Goal: Information Seeking & Learning: Learn about a topic

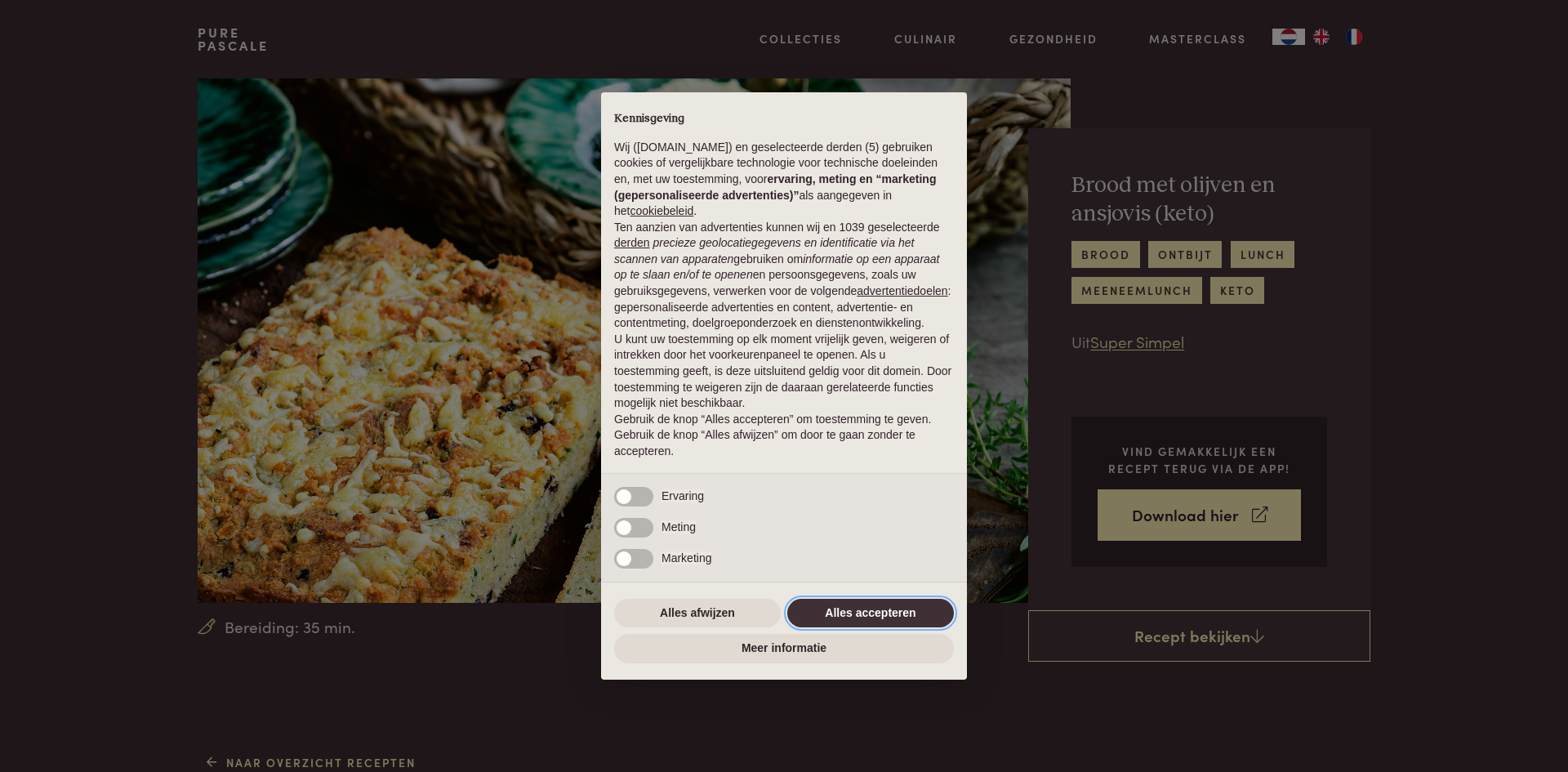
click at [836, 606] on button "Alles accepteren" at bounding box center [870, 613] width 167 height 30
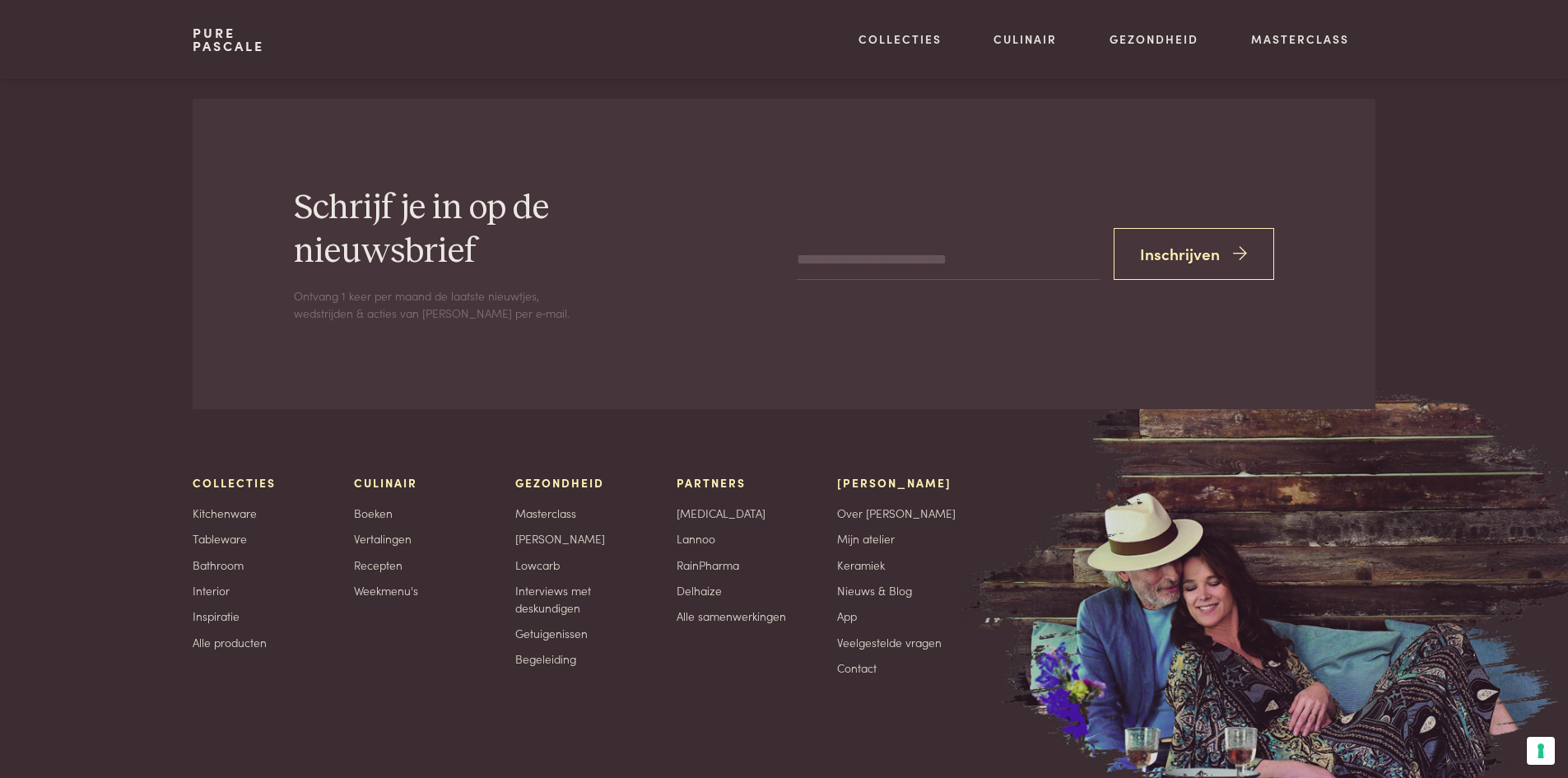
scroll to position [3456, 0]
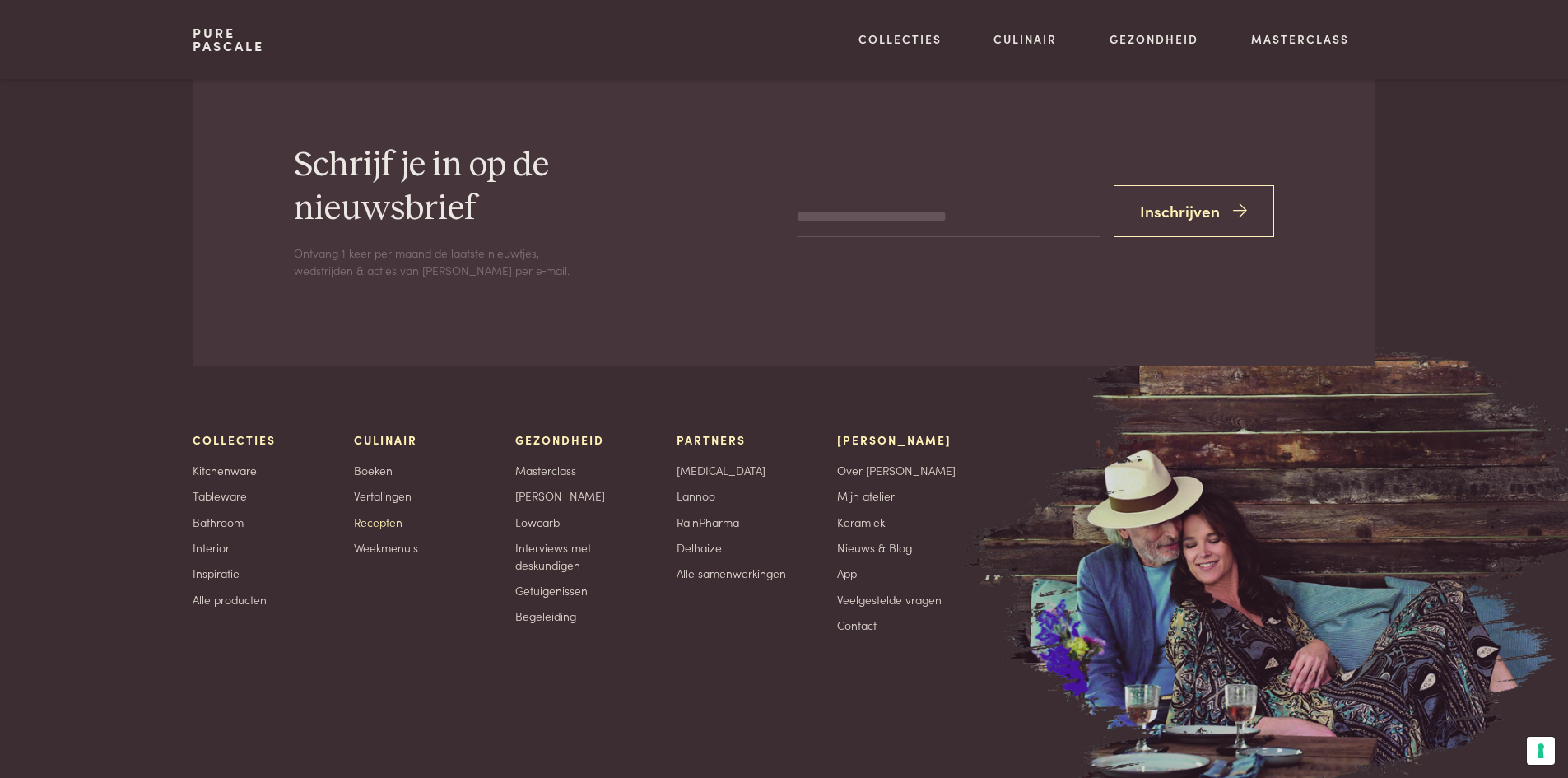
click at [392, 521] on link "Recepten" at bounding box center [378, 522] width 49 height 17
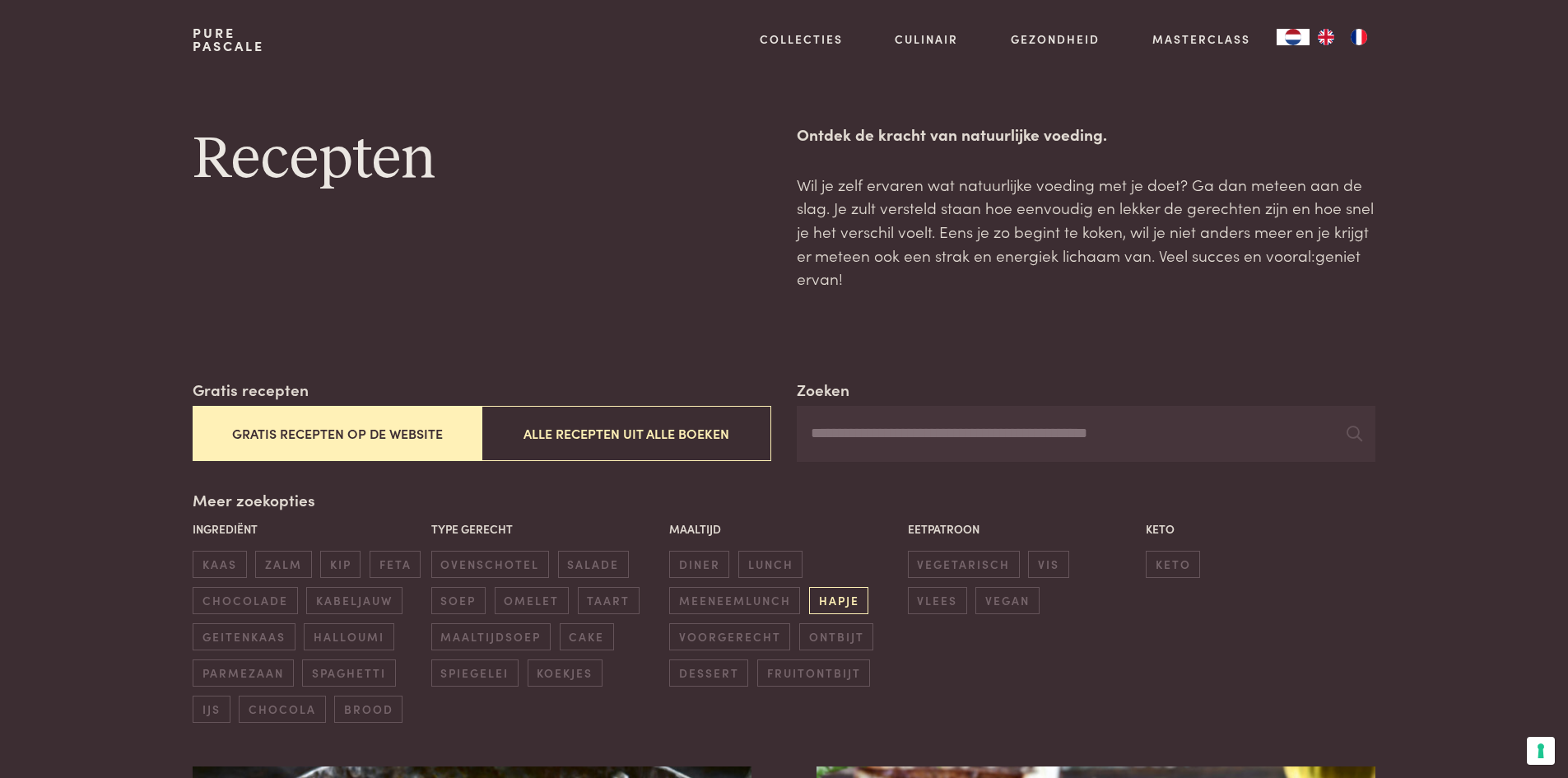
click at [830, 594] on span "hapje" at bounding box center [838, 600] width 59 height 27
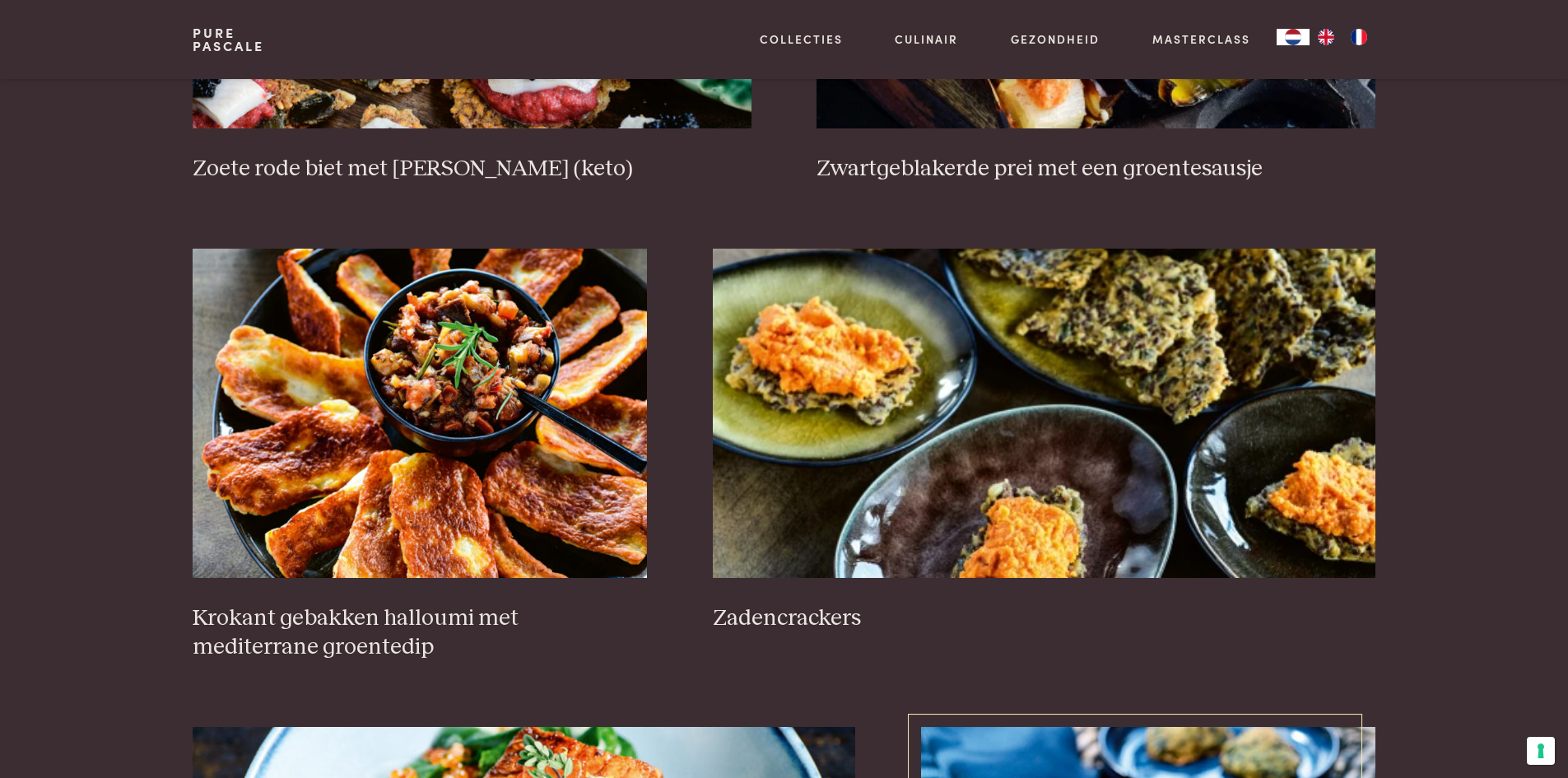
scroll to position [954, 0]
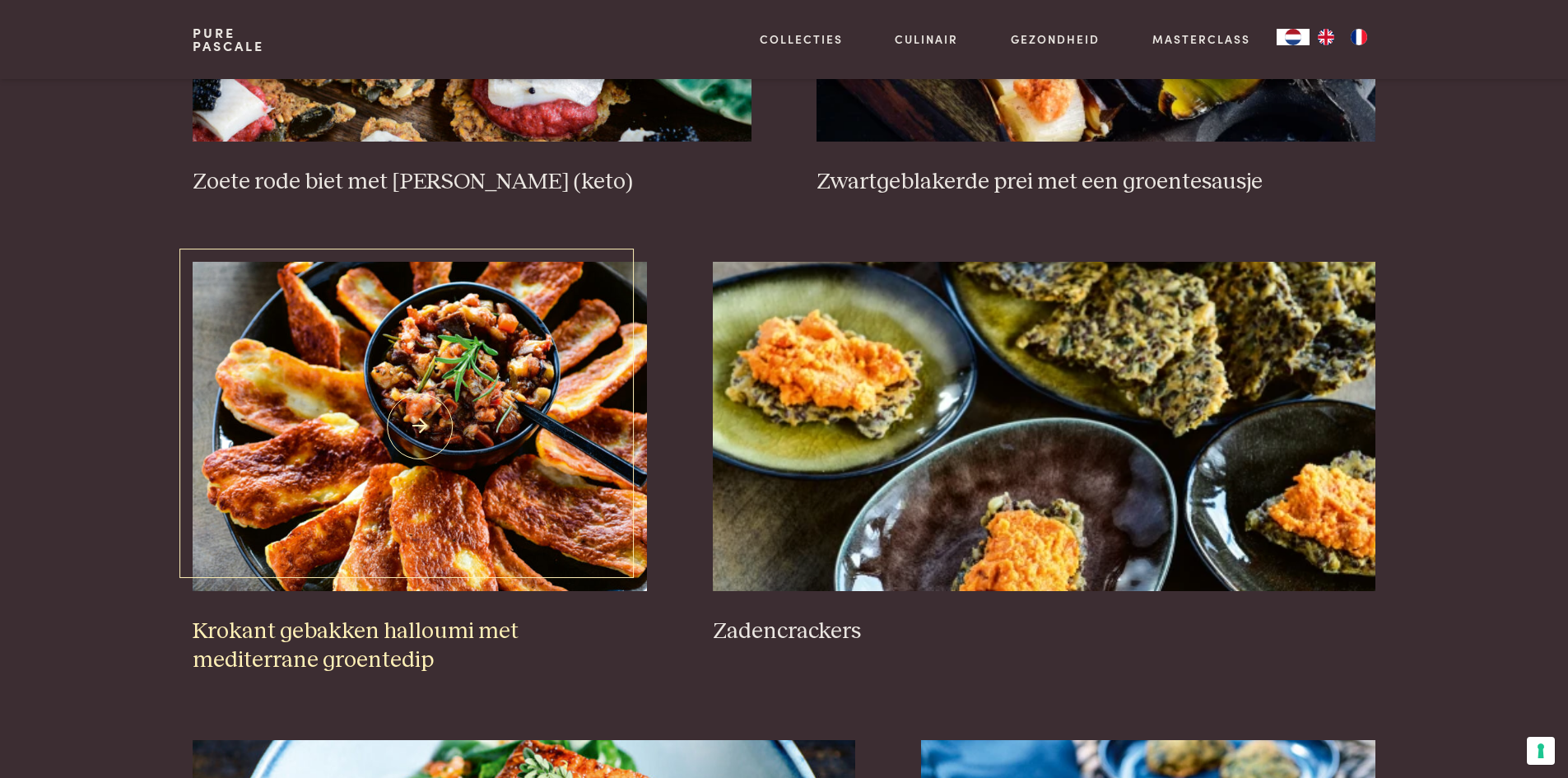
click at [422, 423] on img at bounding box center [419, 426] width 454 height 329
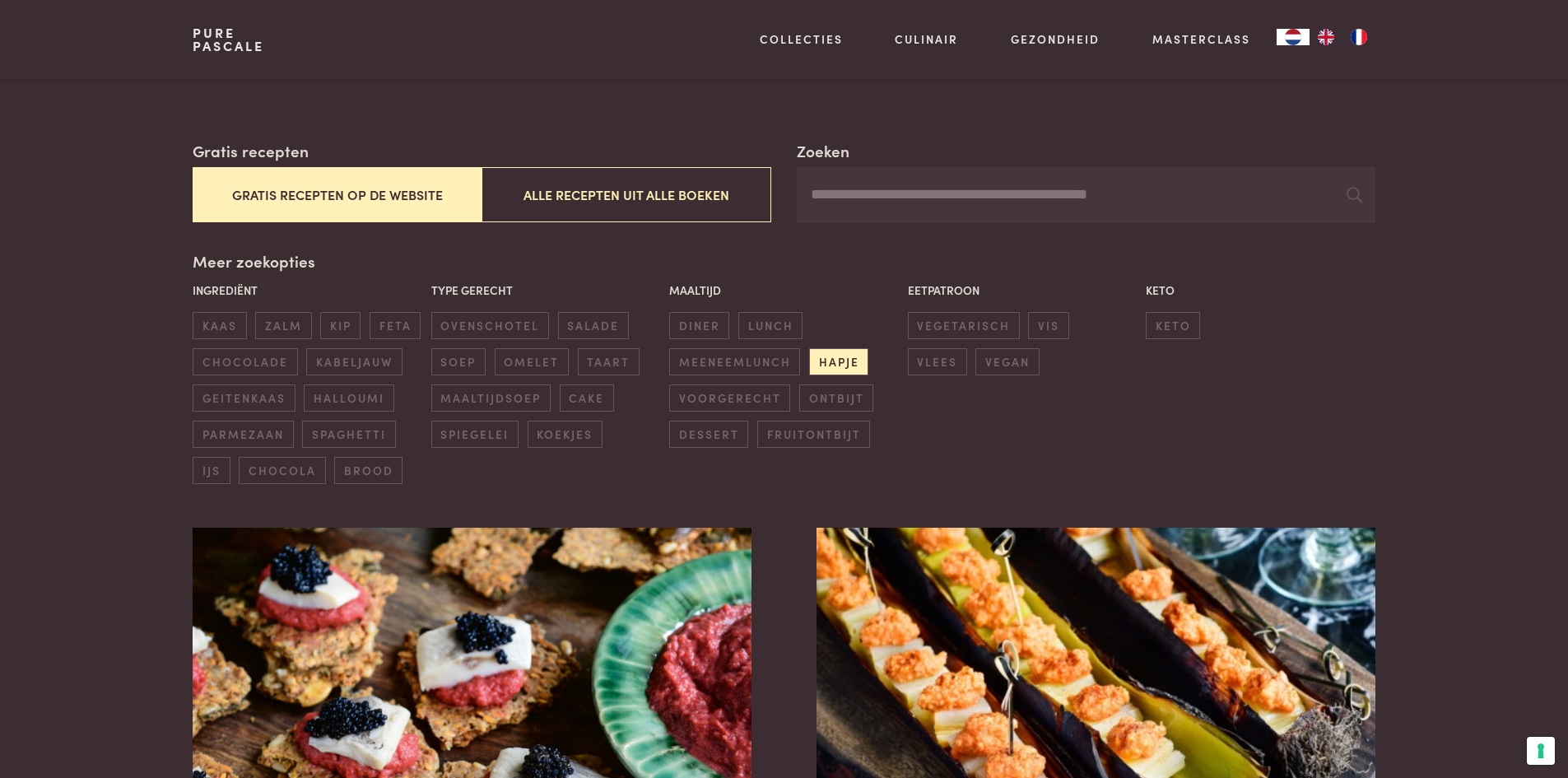
scroll to position [213, 0]
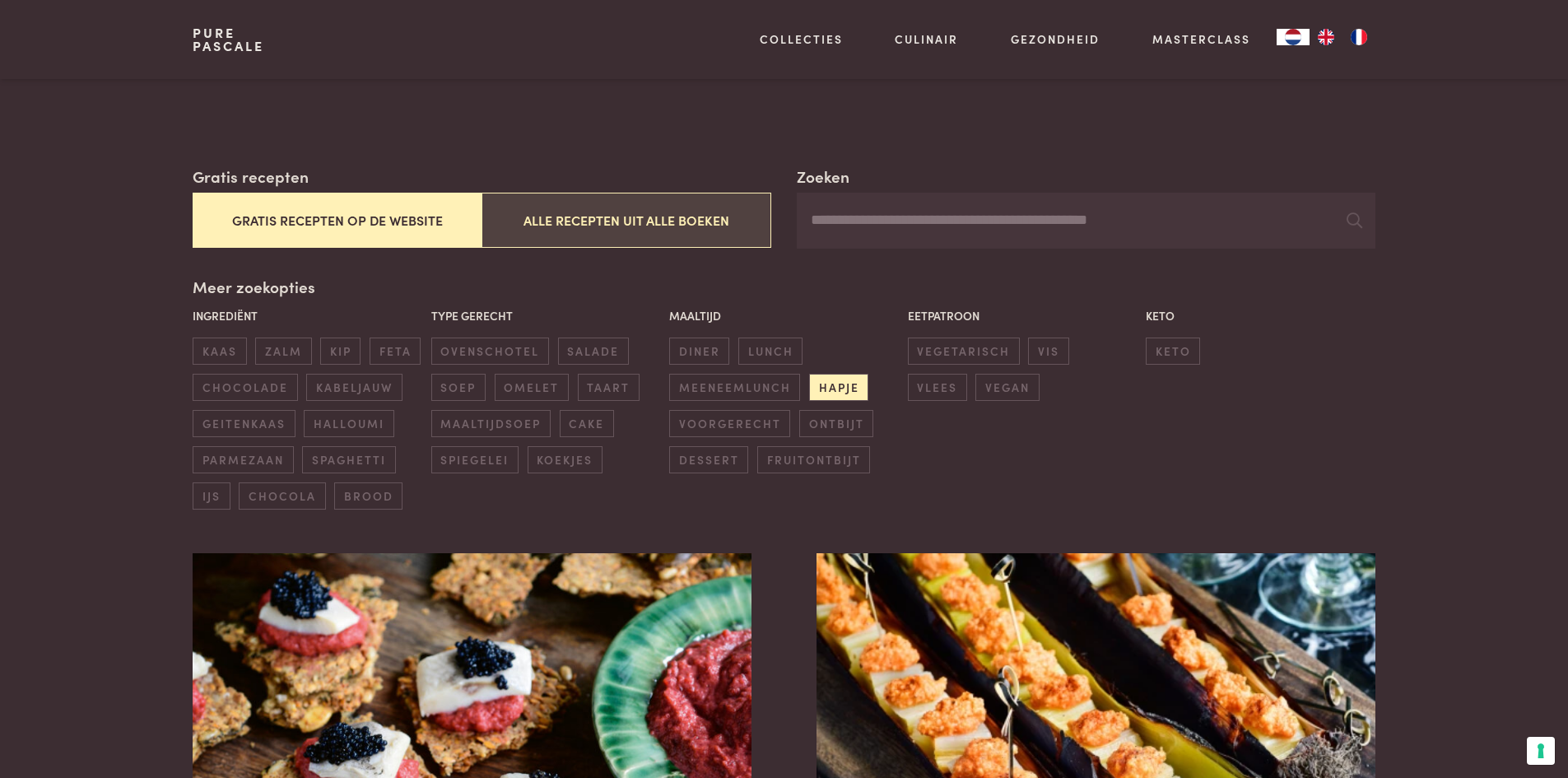
click at [645, 229] on button "Alle recepten uit alle boeken" at bounding box center [626, 219] width 289 height 55
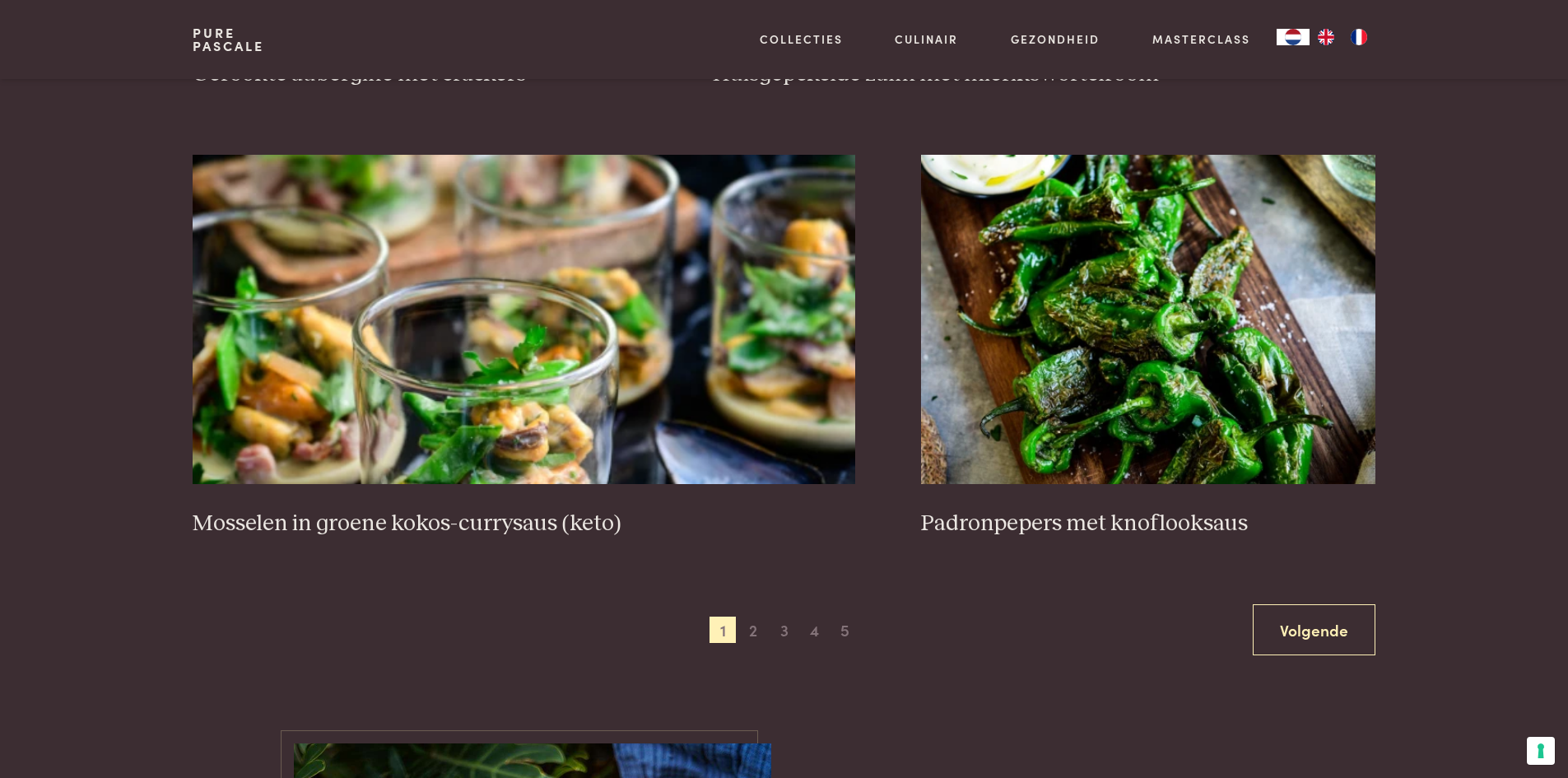
scroll to position [2929, 0]
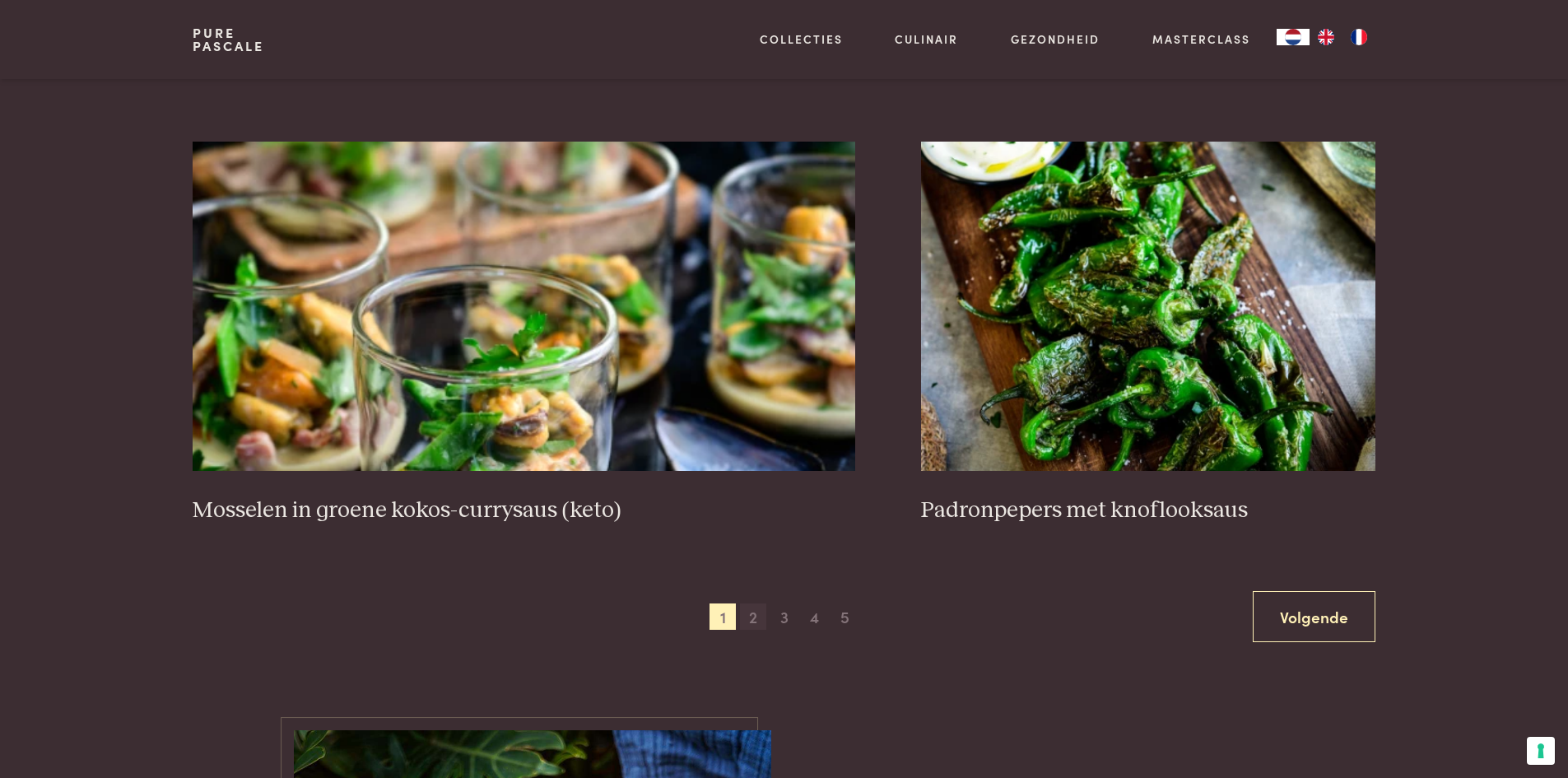
click at [759, 620] on span "2" at bounding box center [753, 616] width 26 height 26
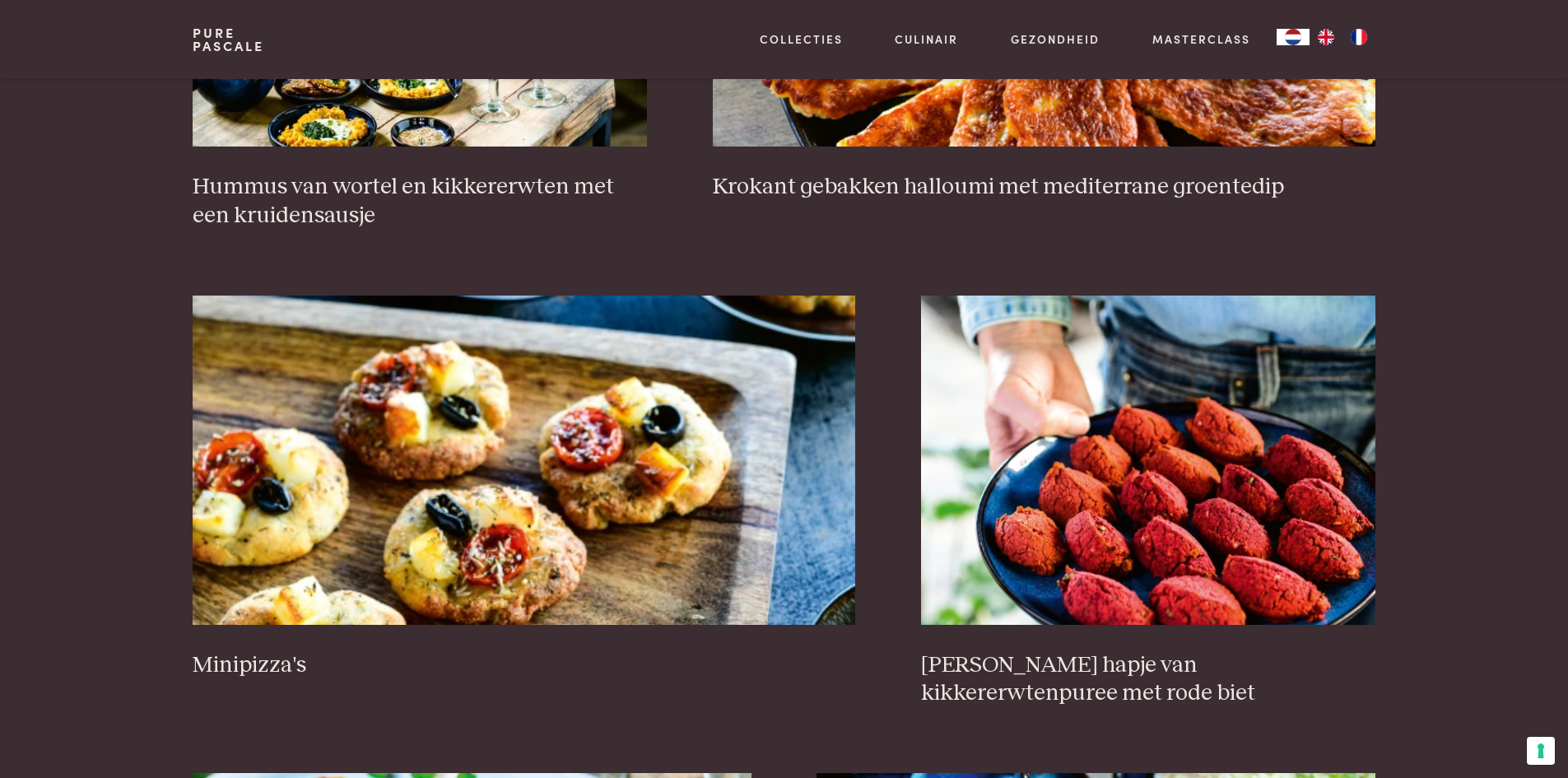
scroll to position [1447, 0]
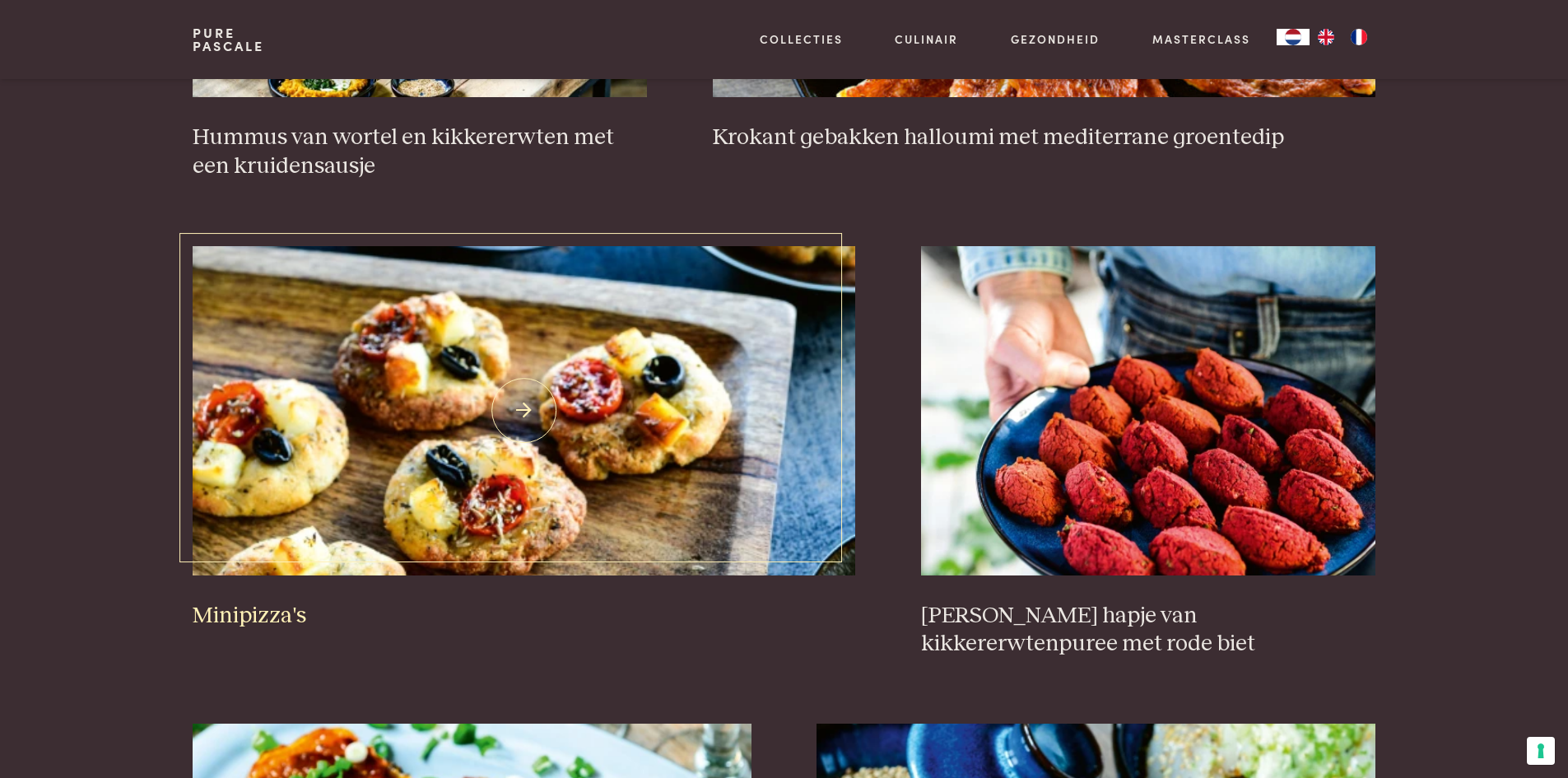
click at [498, 545] on img at bounding box center [523, 410] width 663 height 329
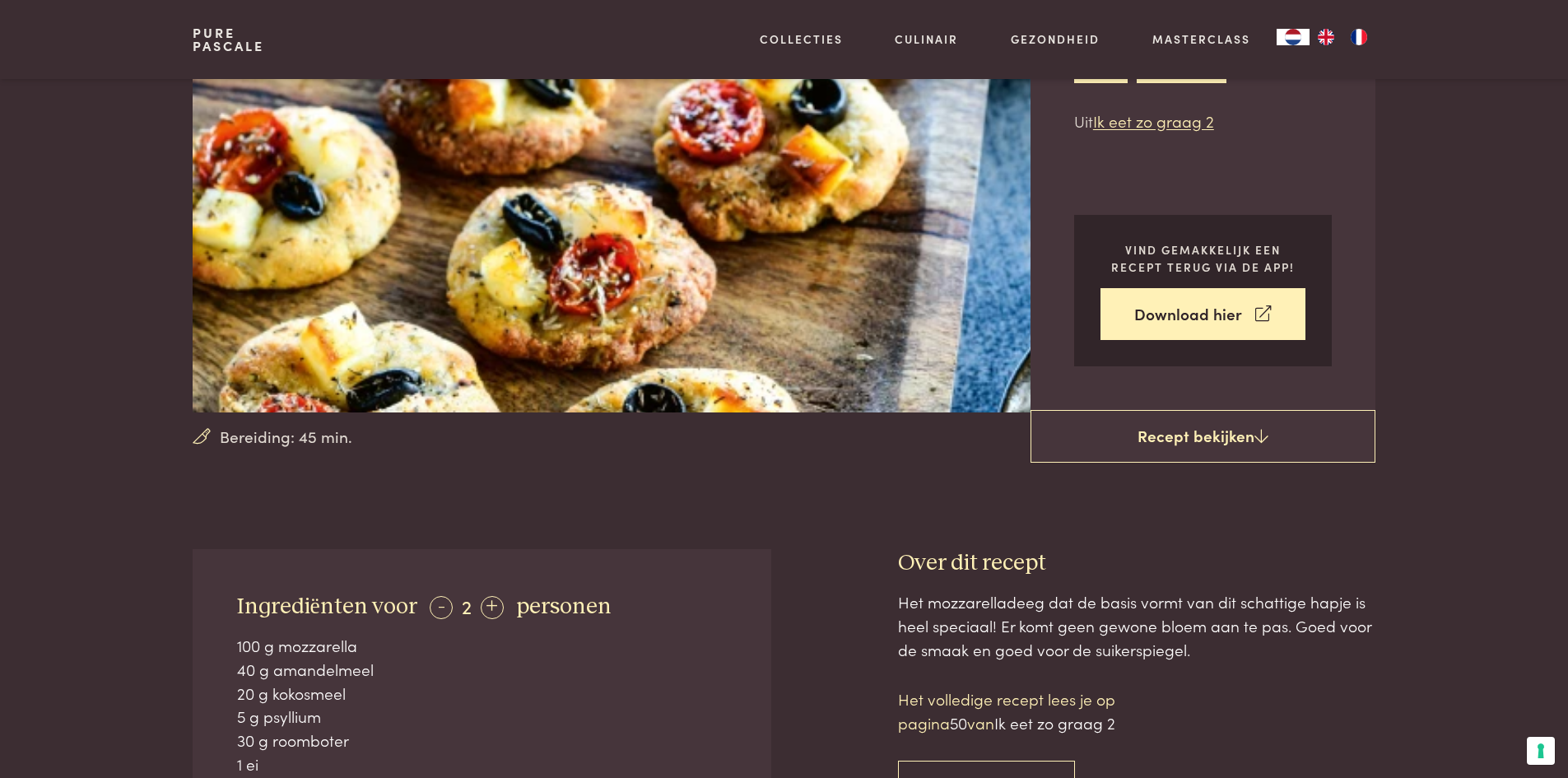
scroll to position [246, 0]
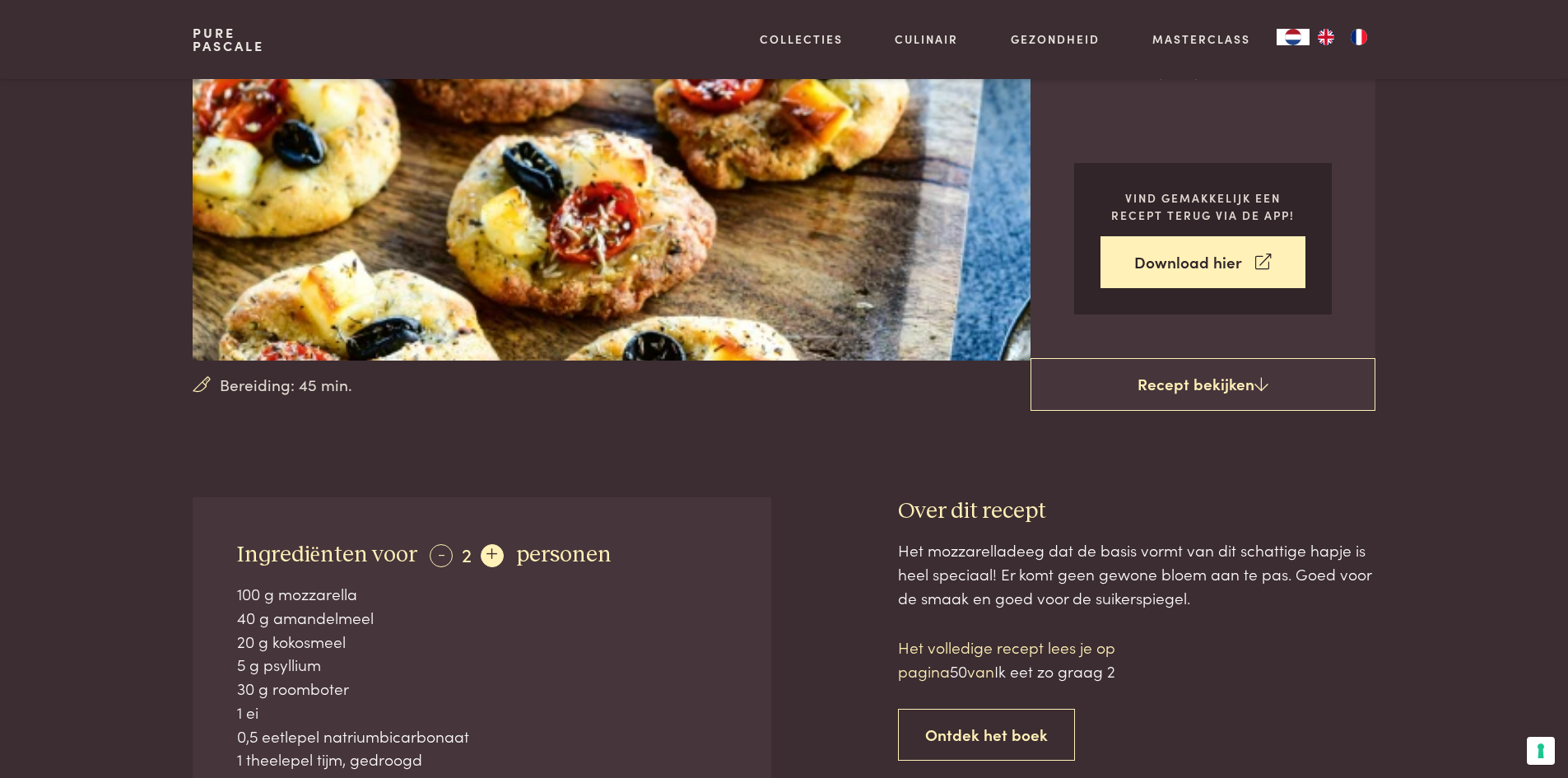
click at [491, 555] on div "+" at bounding box center [492, 556] width 23 height 23
click at [491, 555] on div "+" at bounding box center [493, 556] width 23 height 23
click at [491, 555] on div "+" at bounding box center [494, 556] width 23 height 23
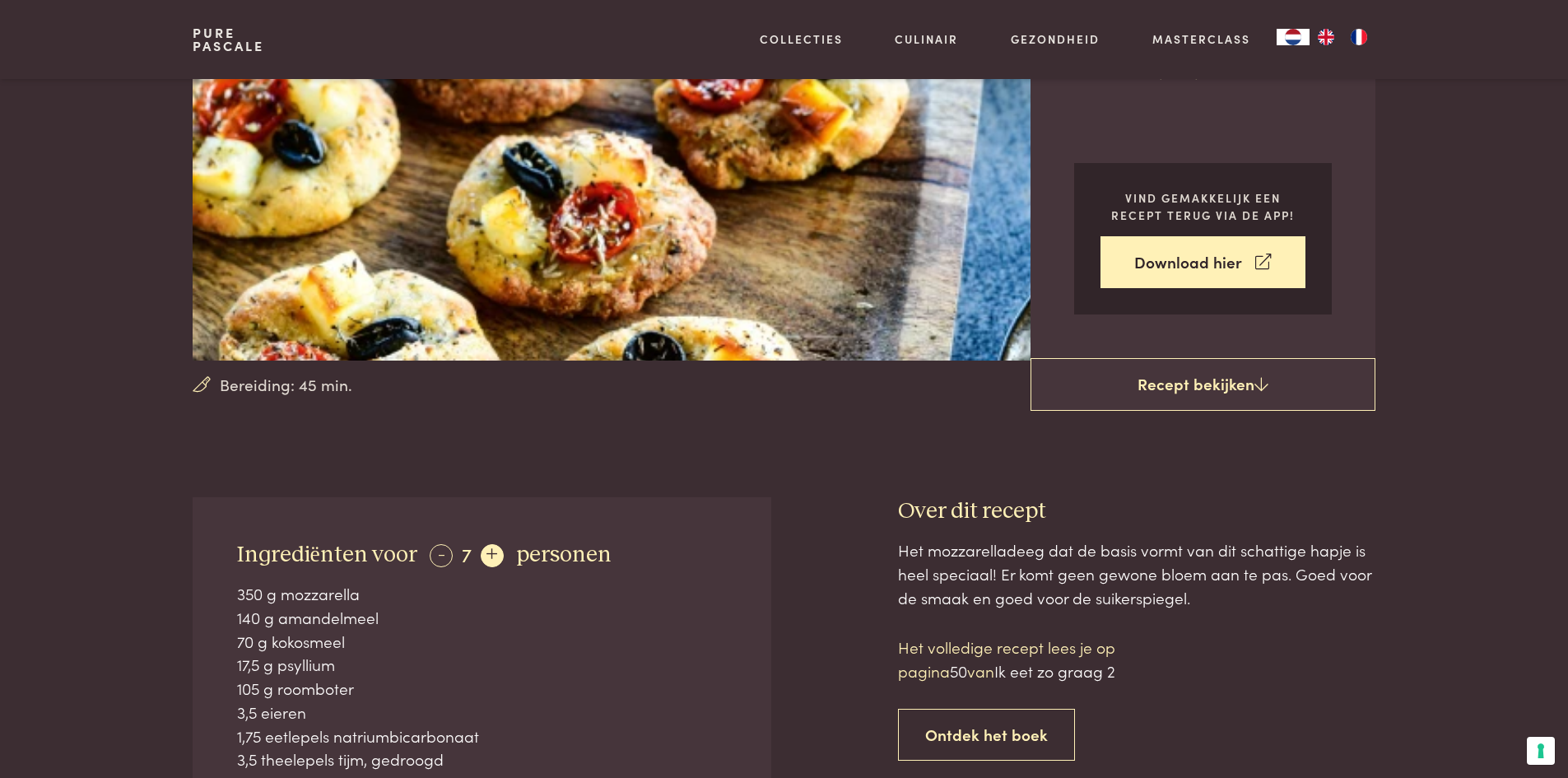
click at [491, 555] on div "+" at bounding box center [492, 556] width 23 height 23
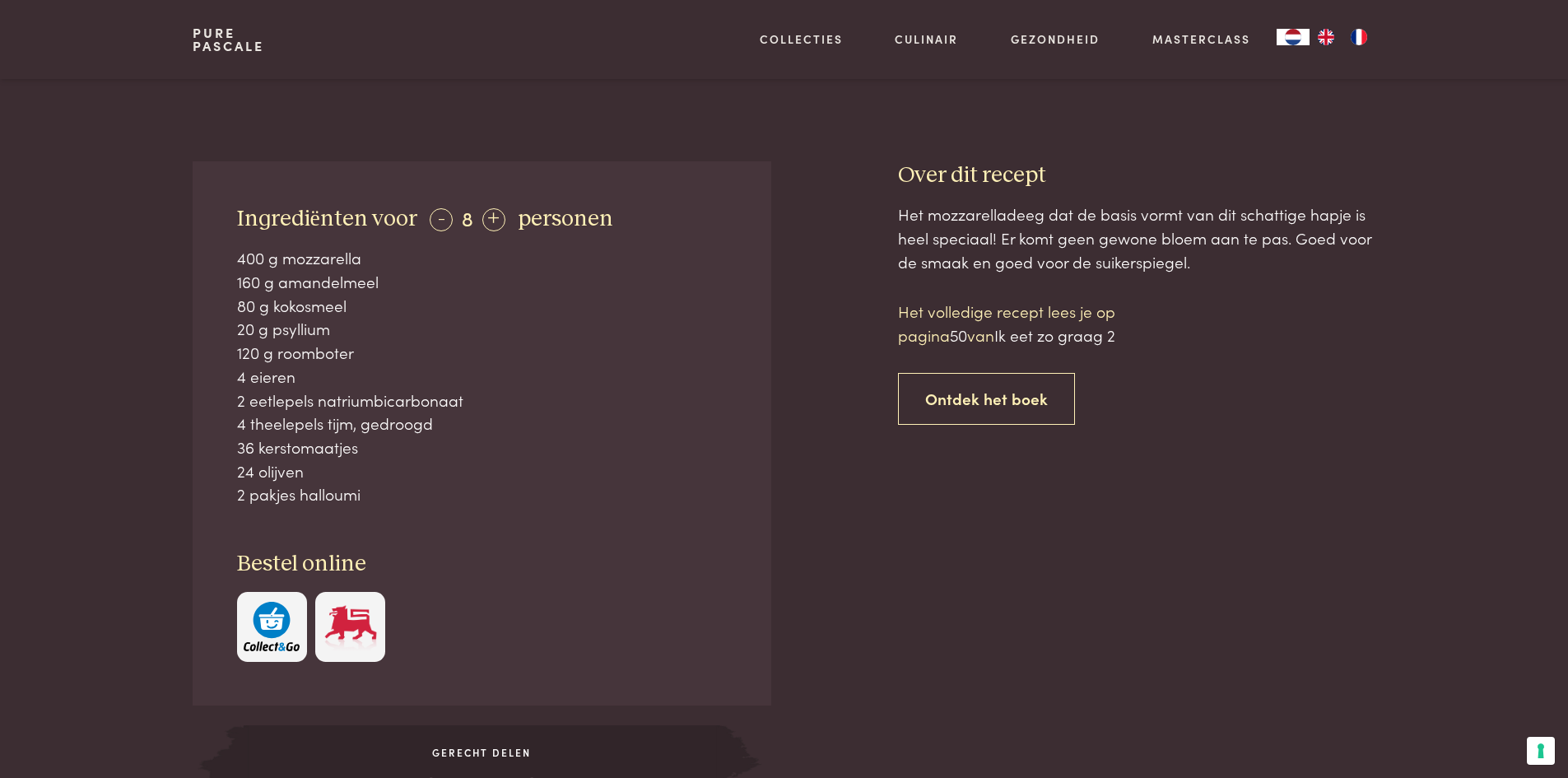
scroll to position [576, 0]
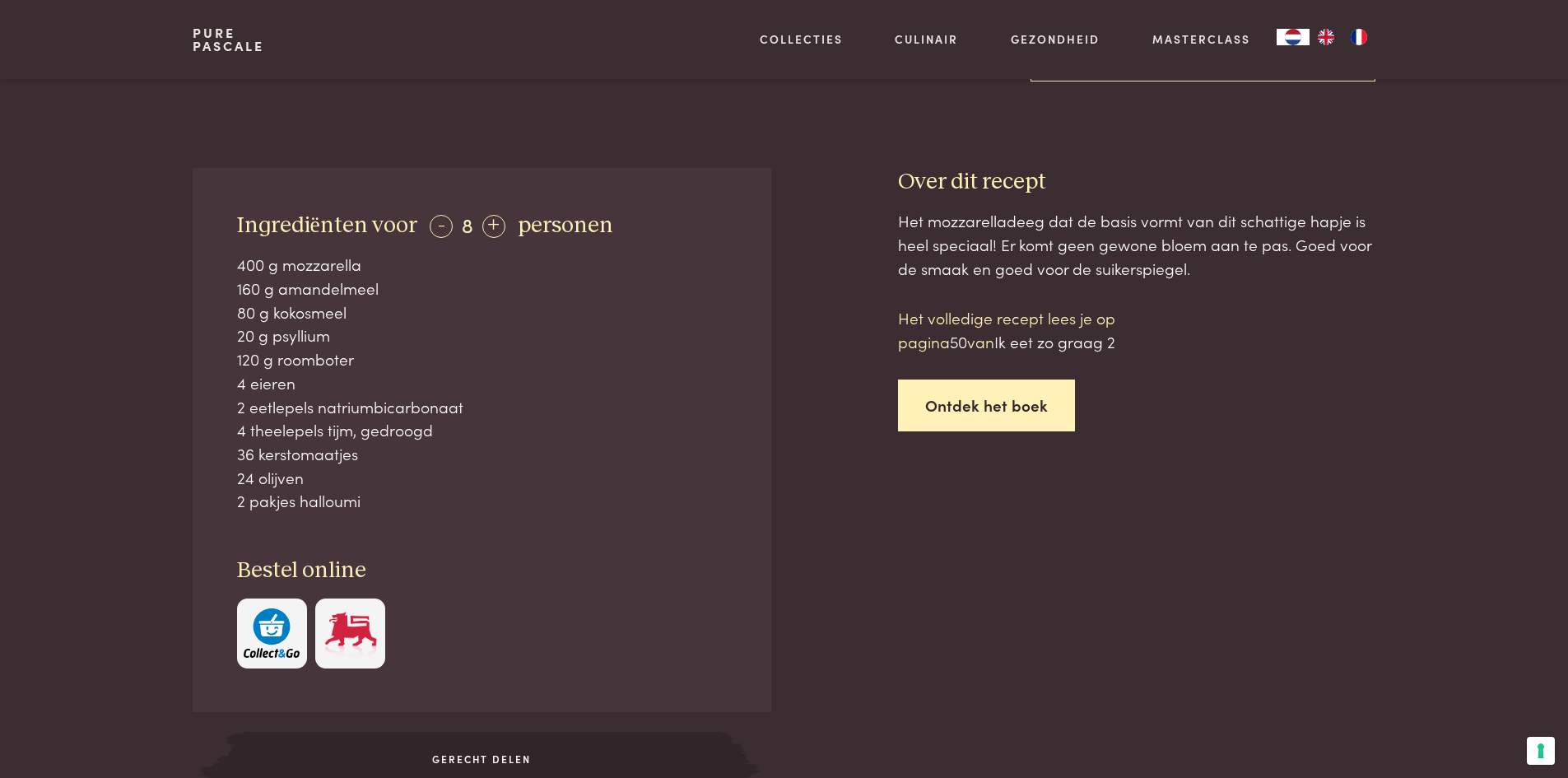
click at [983, 406] on link "Ontdek het boek" at bounding box center [986, 405] width 177 height 51
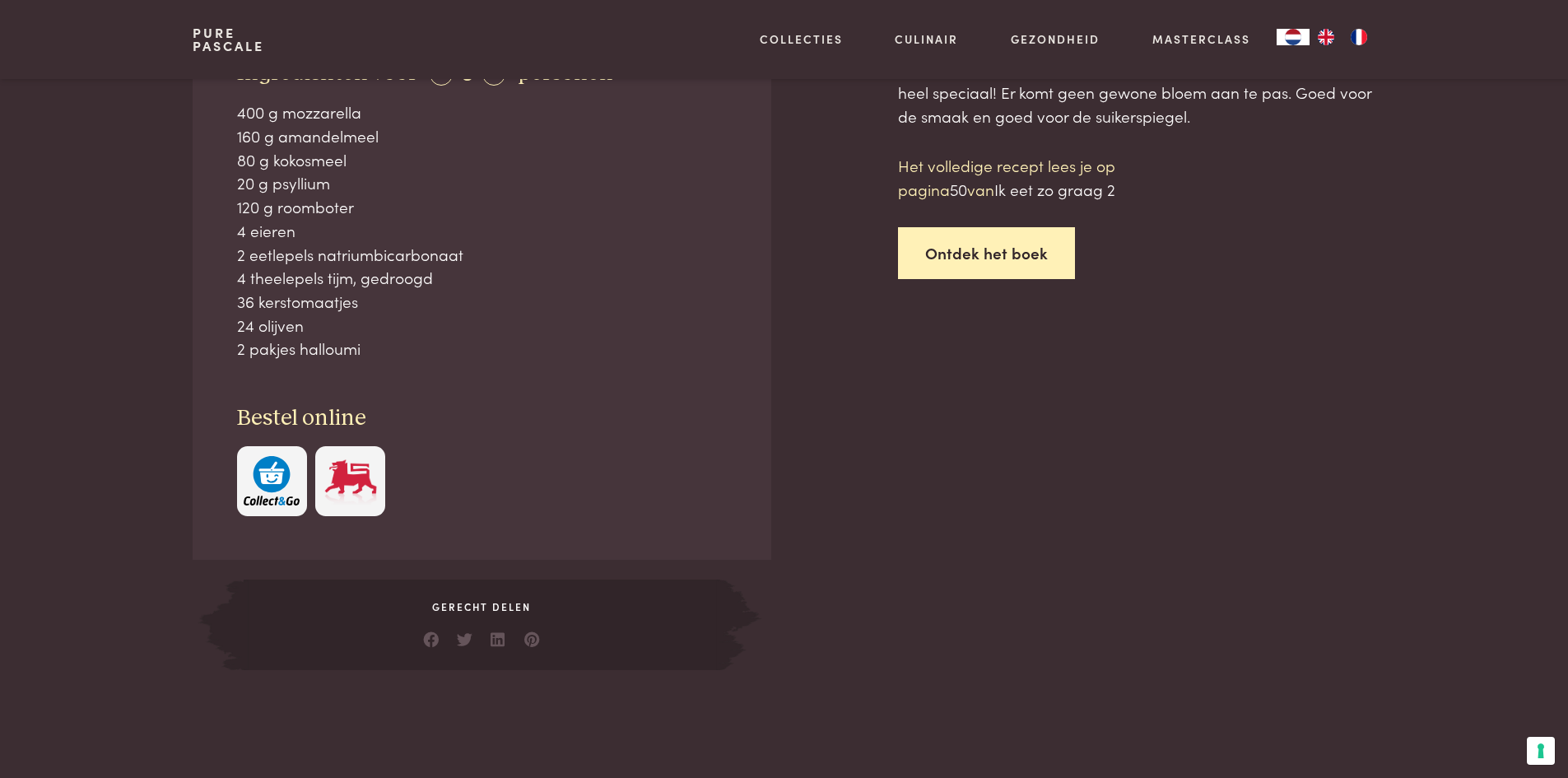
scroll to position [724, 0]
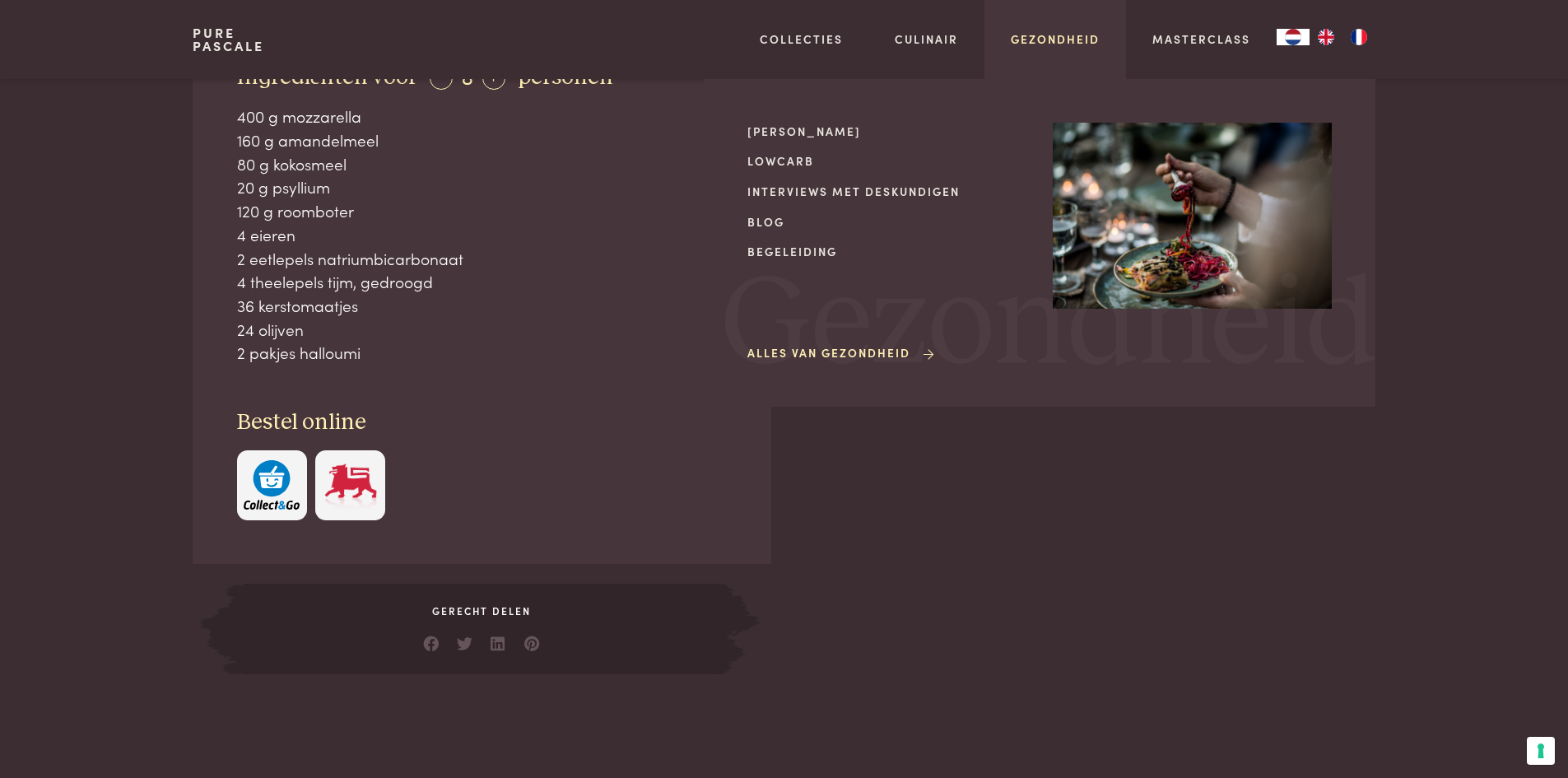
click at [1043, 38] on link "Gezondheid" at bounding box center [1056, 39] width 89 height 17
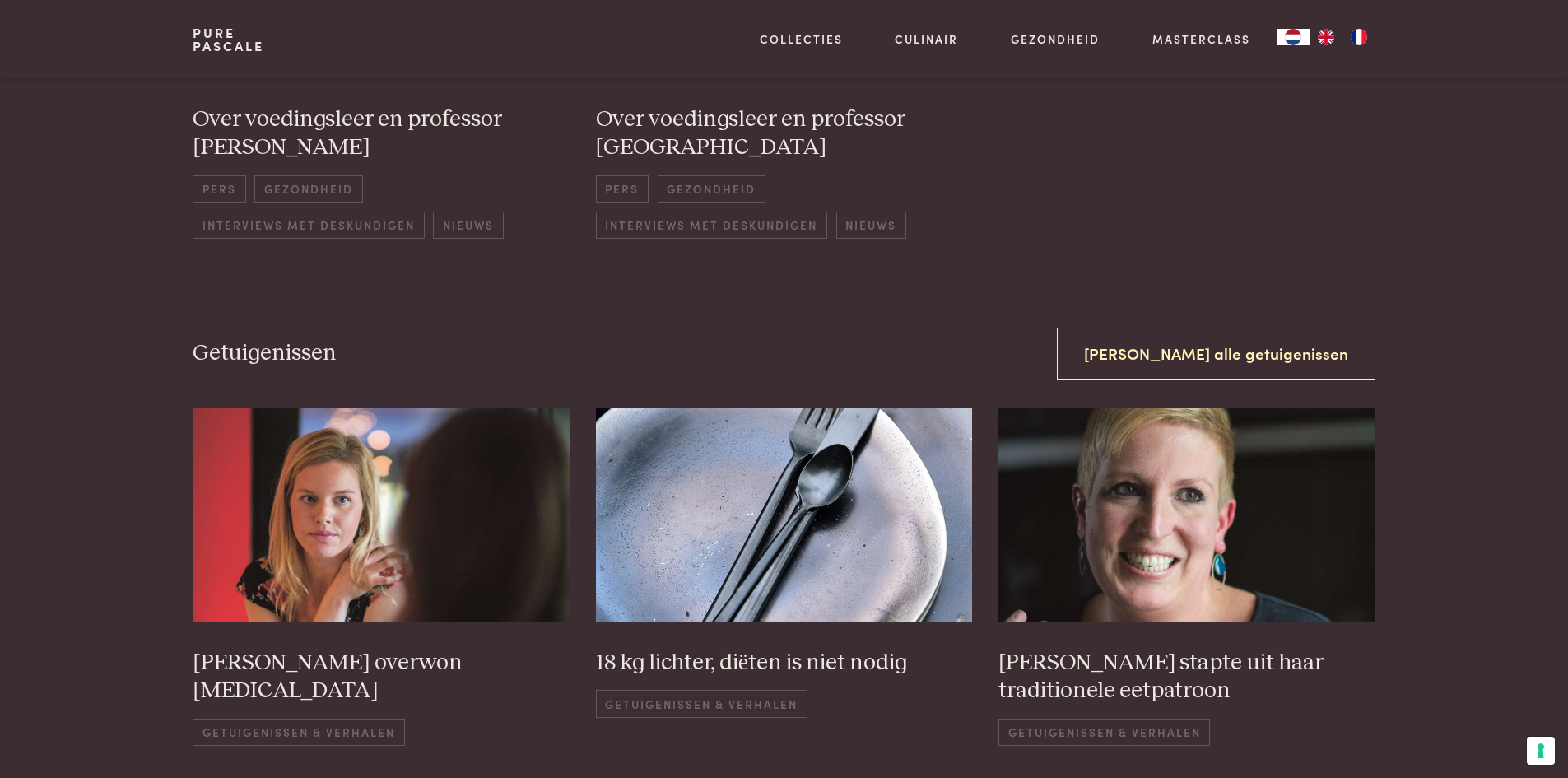
scroll to position [2304, 0]
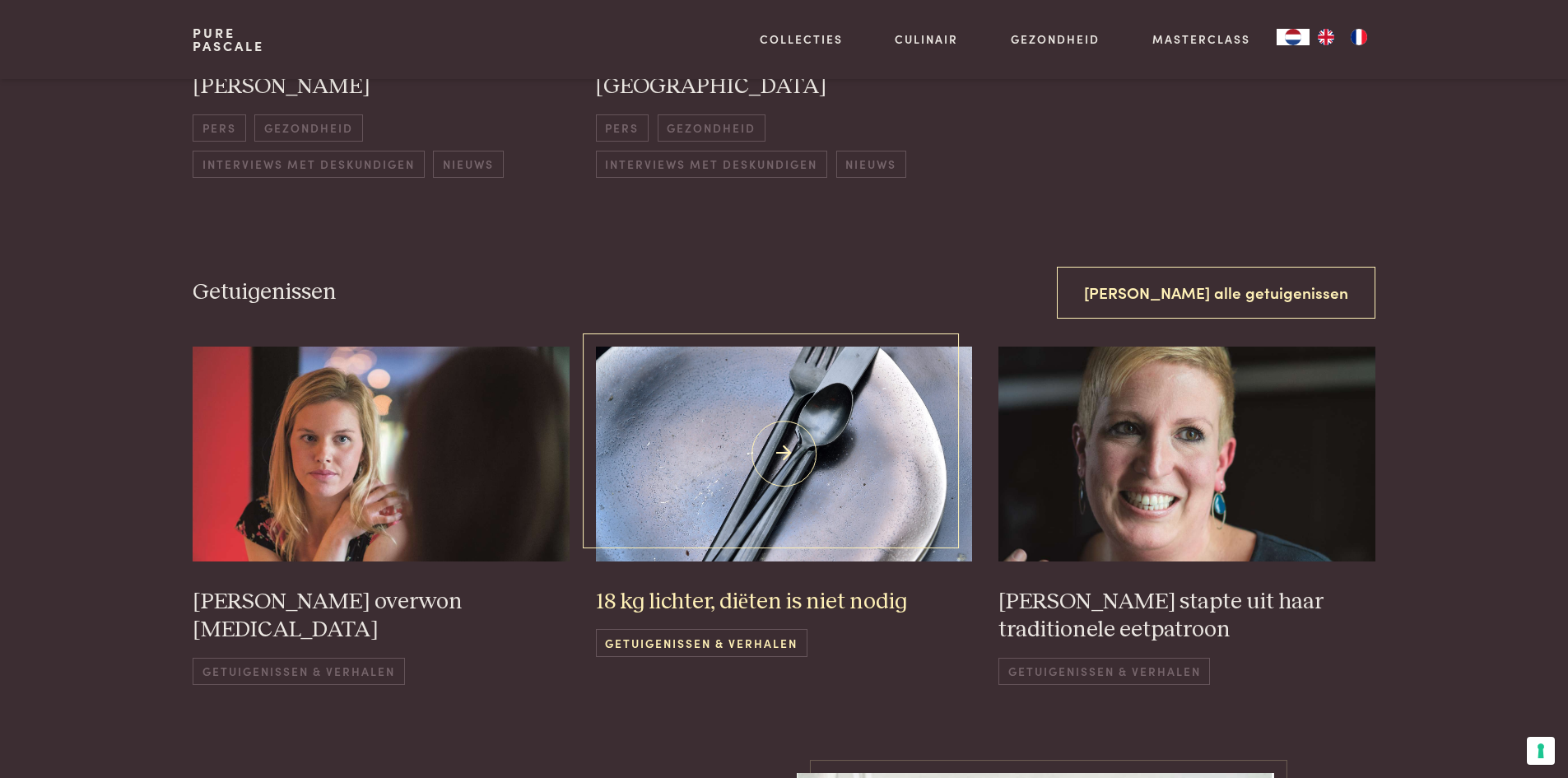
click at [882, 512] on img at bounding box center [784, 453] width 377 height 214
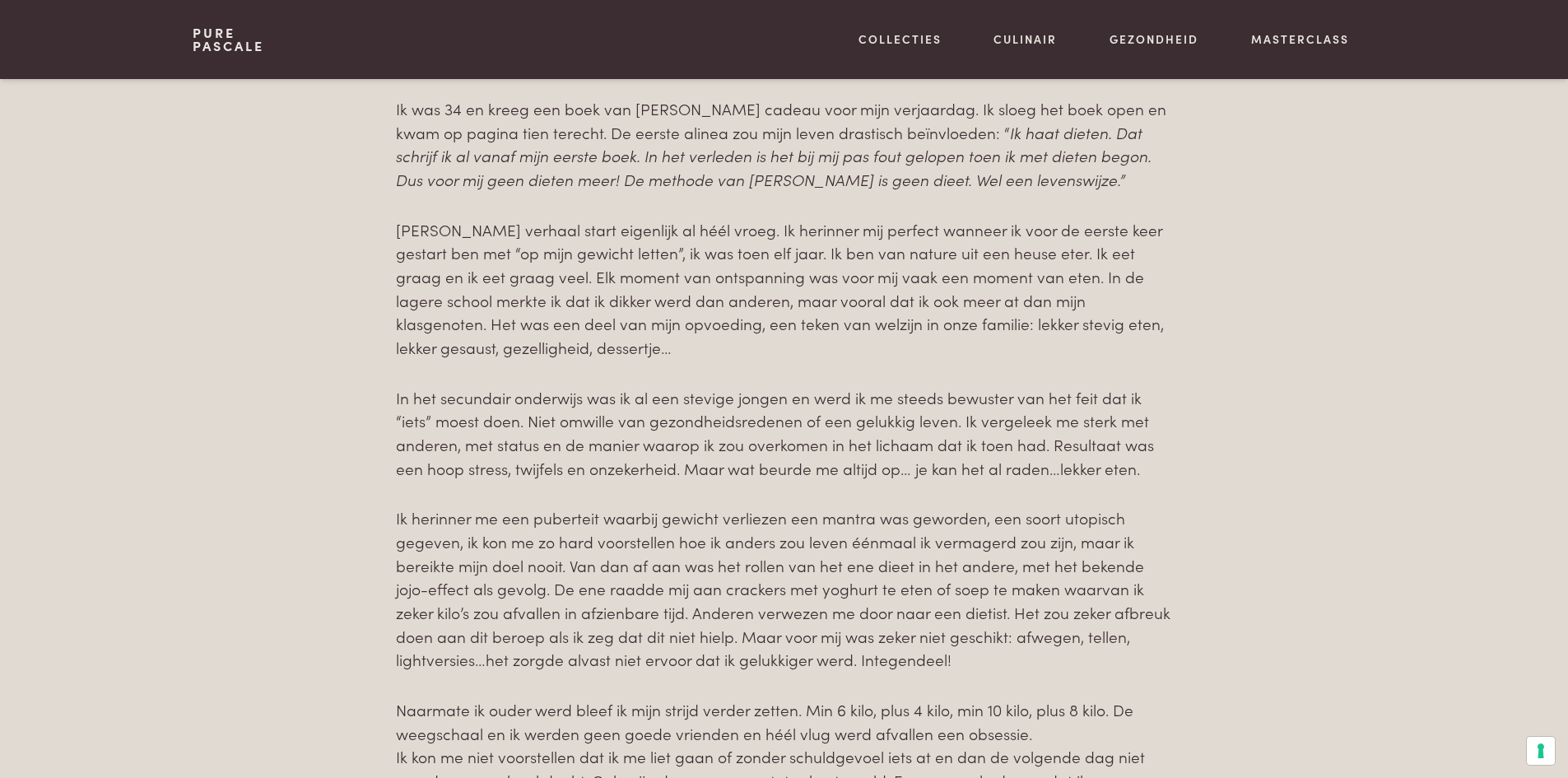
scroll to position [988, 0]
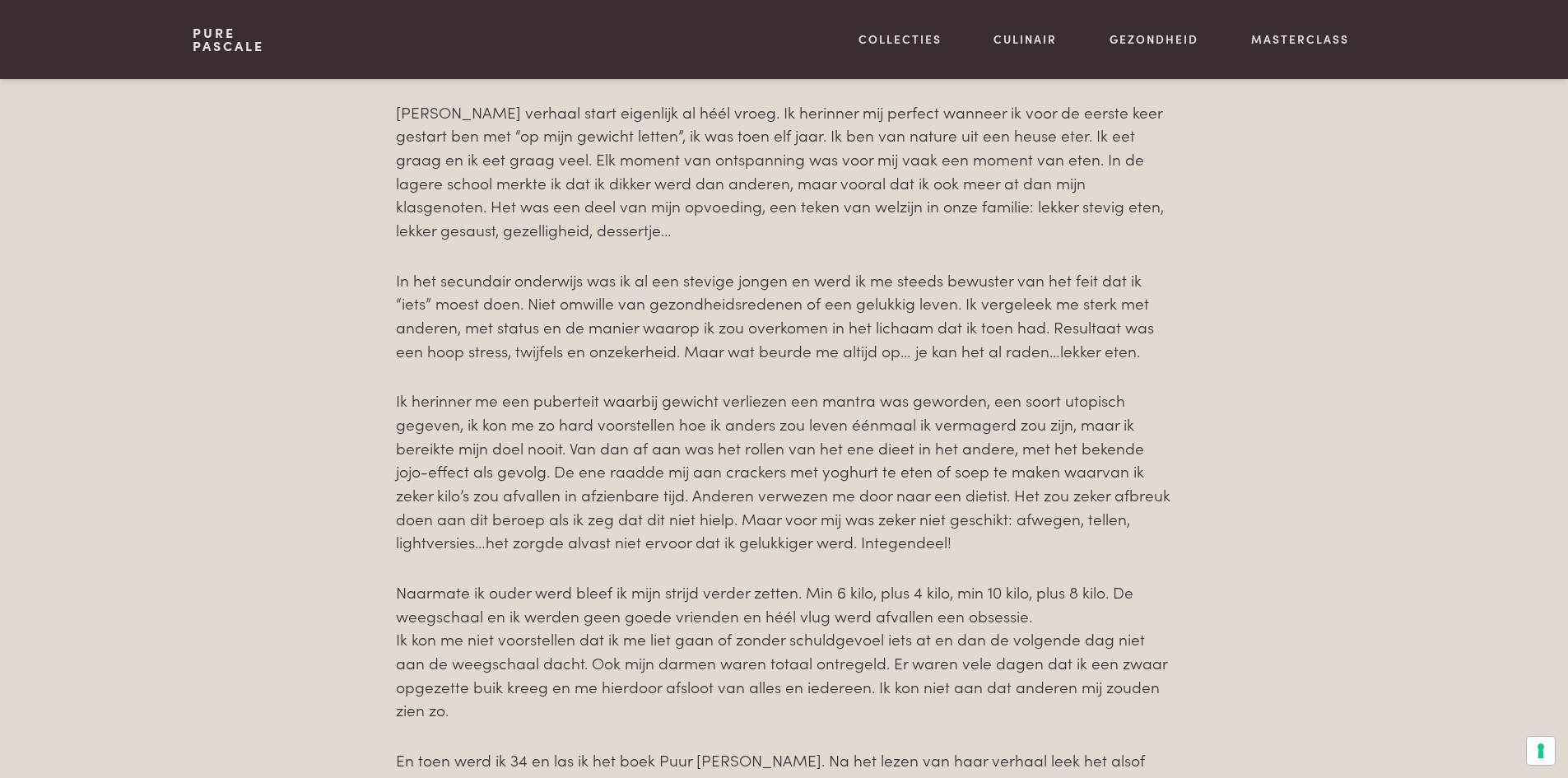
click at [448, 554] on p "Ik herinner me een puberteit waarbij gewicht verliezen een mantra was geworden,…" at bounding box center [784, 470] width 776 height 166
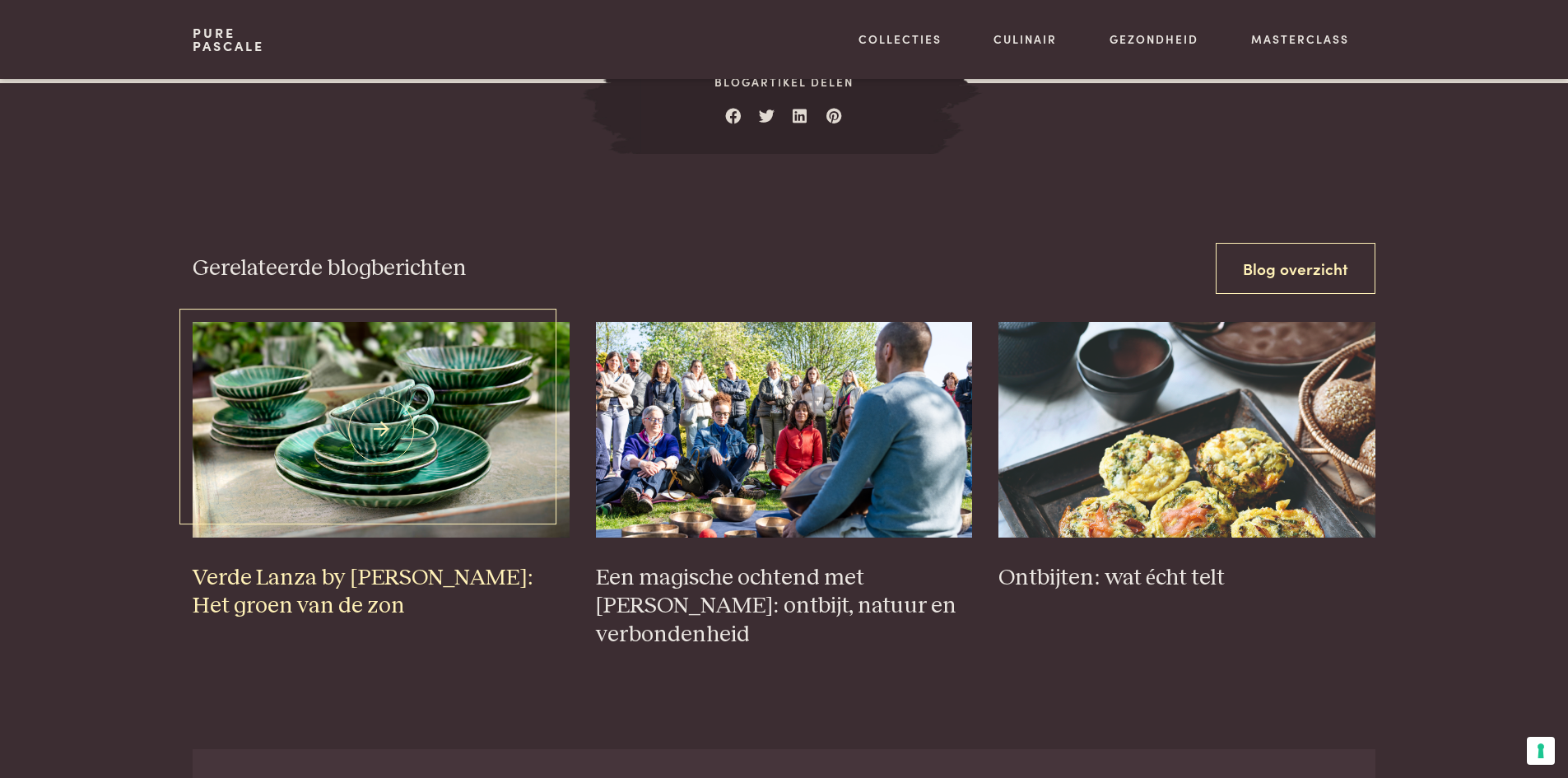
scroll to position [2469, 0]
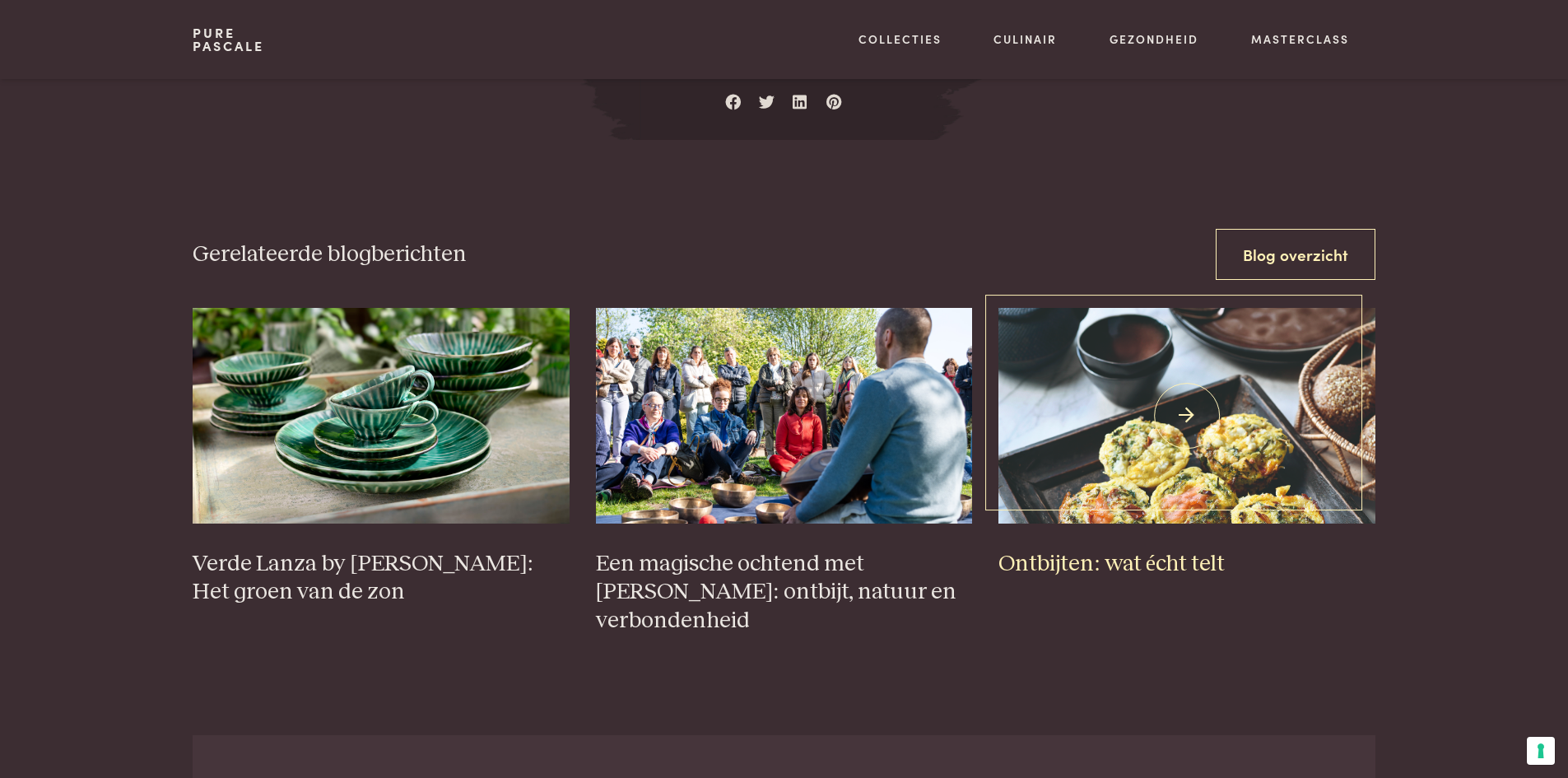
click at [1148, 464] on img at bounding box center [1187, 414] width 377 height 214
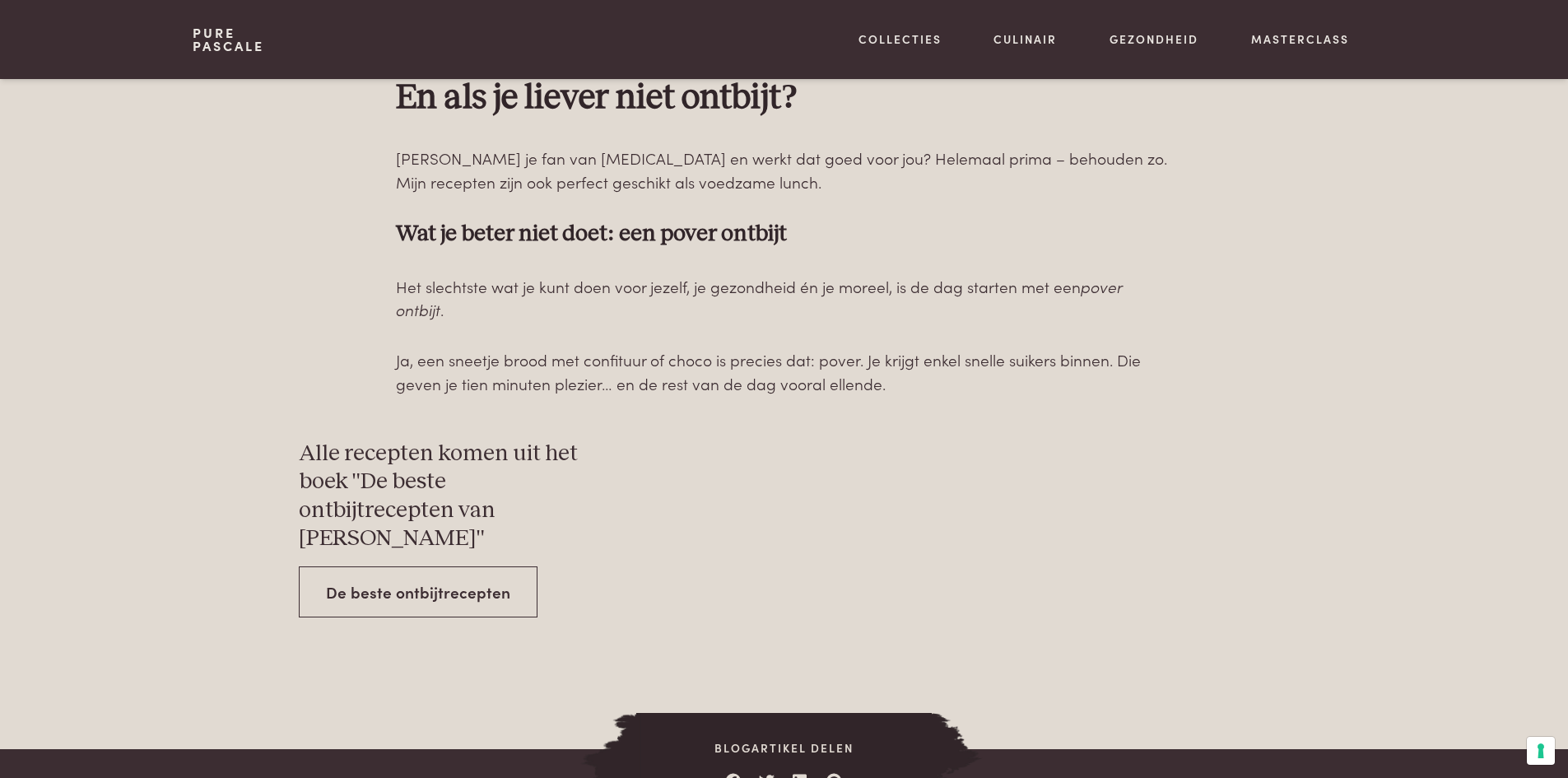
scroll to position [5760, 0]
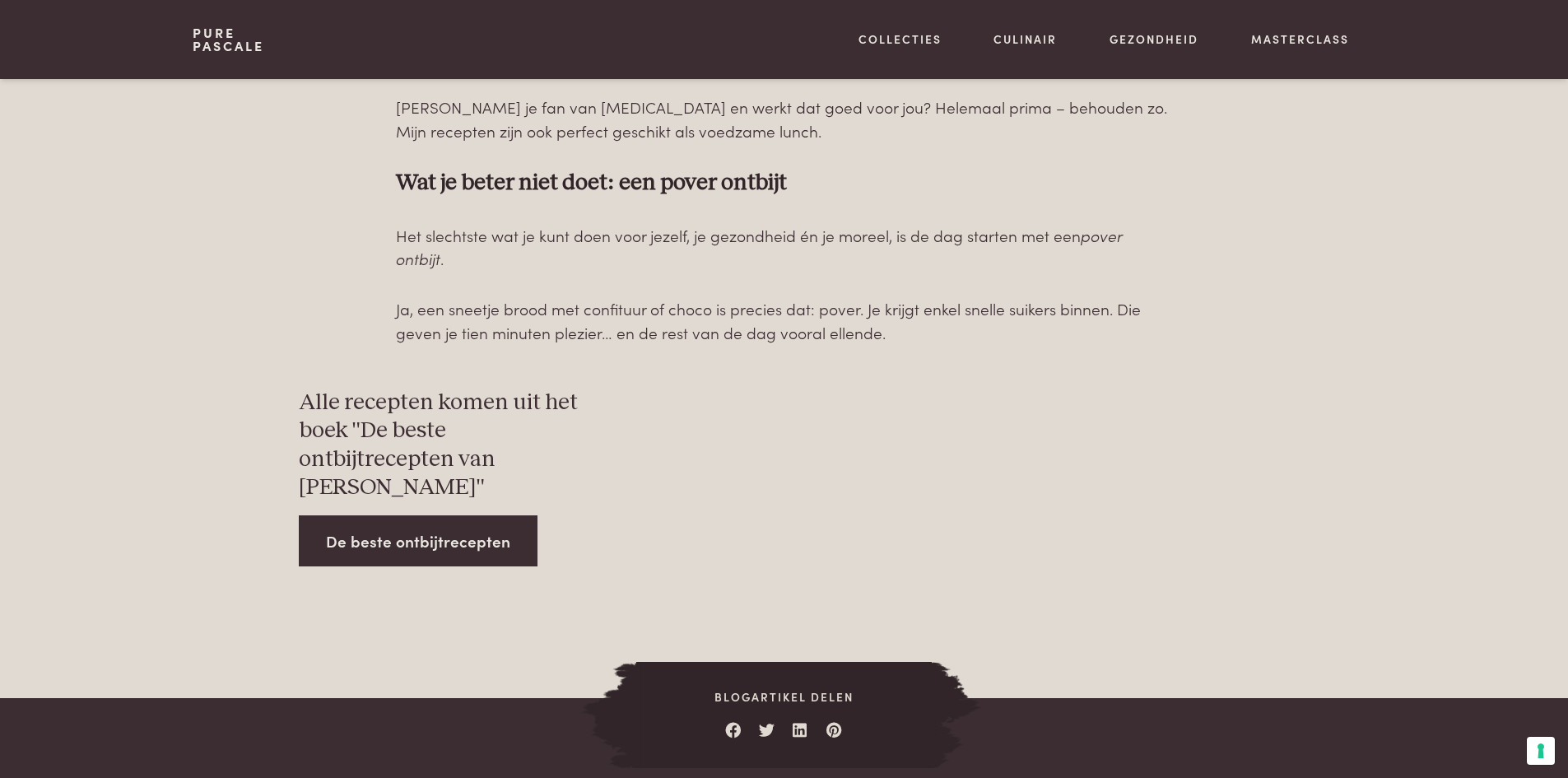
click at [426, 515] on link "De beste ontbijtrecepten" at bounding box center [418, 540] width 239 height 51
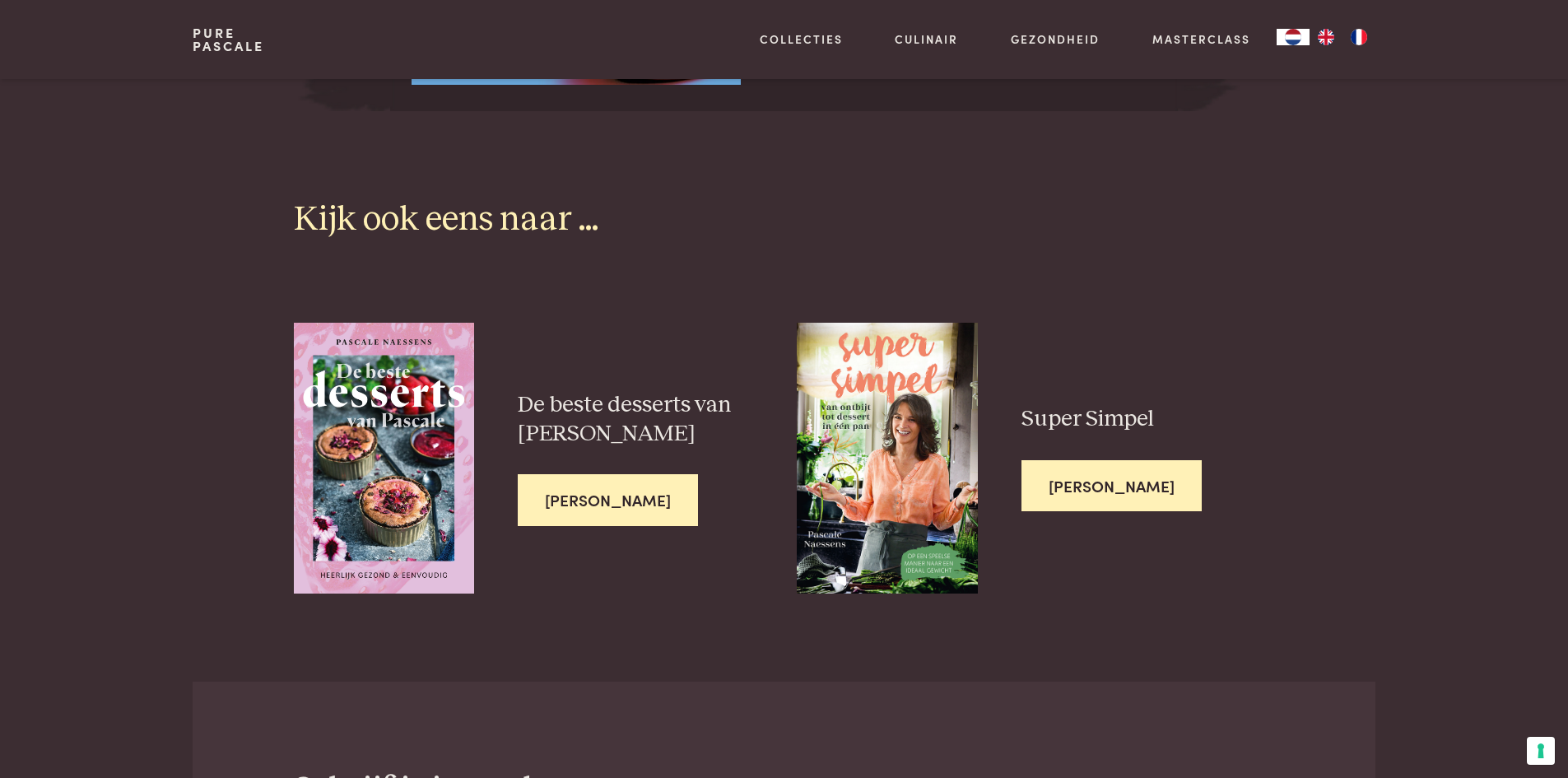
scroll to position [2697, 0]
